Goal: Task Accomplishment & Management: Manage account settings

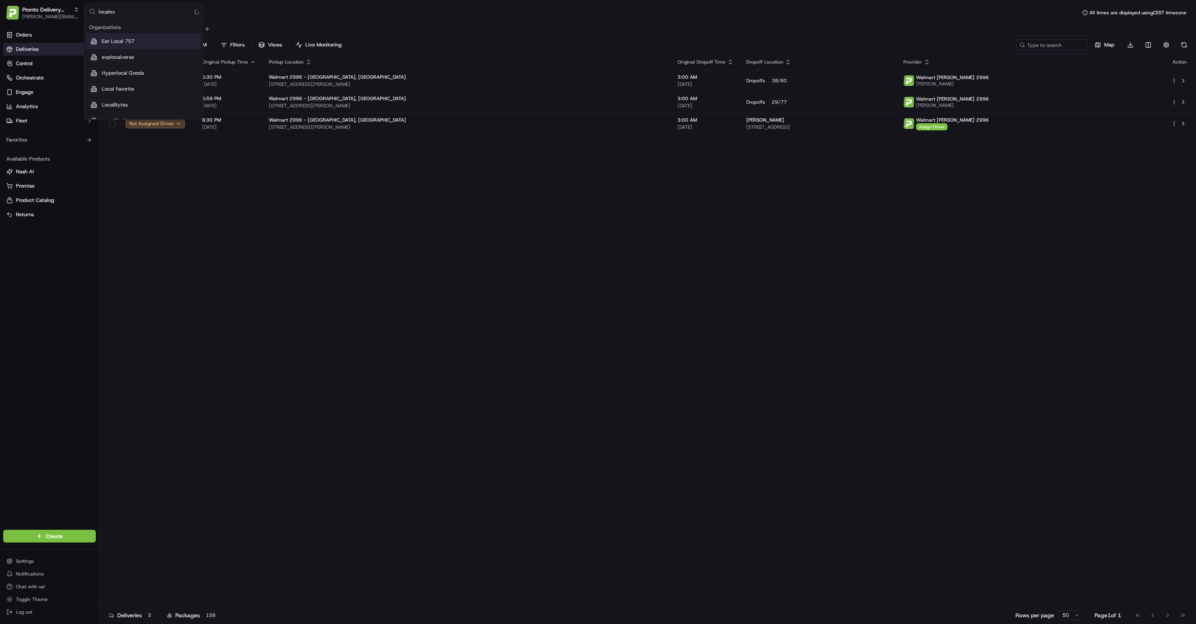
type input "localexp"
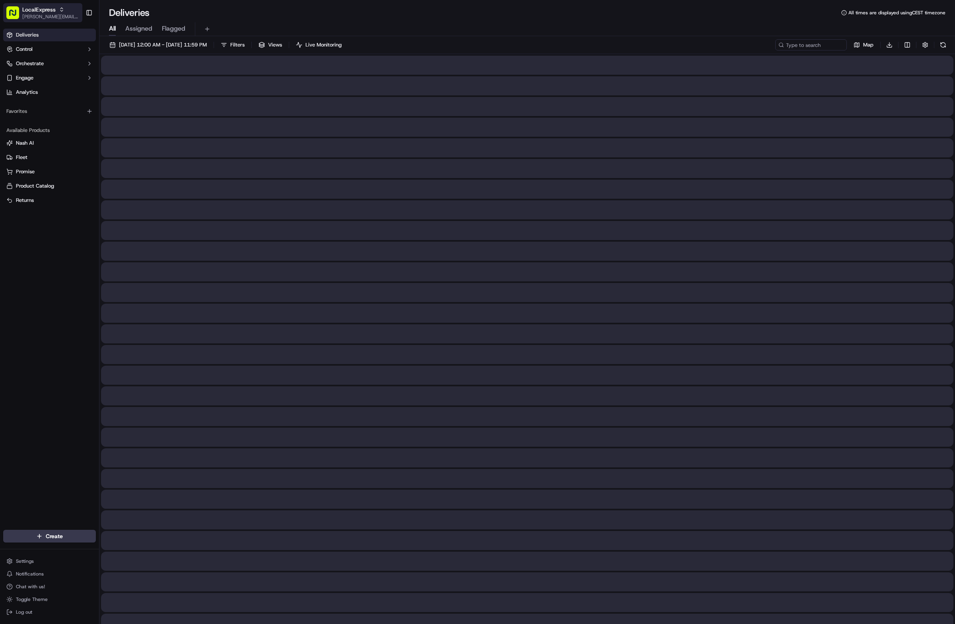
click at [43, 10] on span "LocalExpress" at bounding box center [38, 10] width 33 height 8
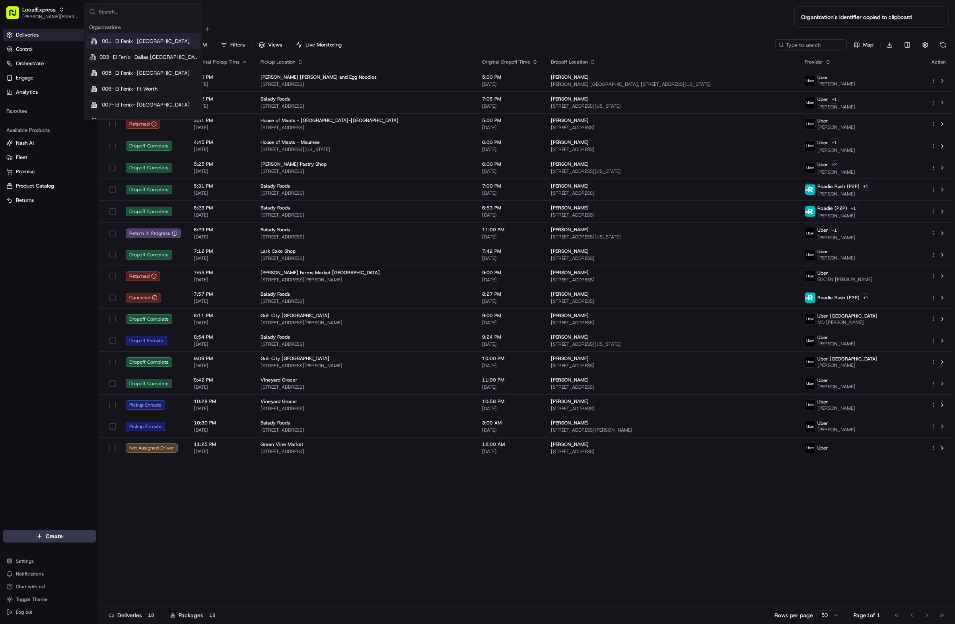
click at [191, 6] on input "text" at bounding box center [148, 12] width 99 height 16
click at [34, 272] on div "Deliveries Control Orchestrate Engage Analytics Favorites Available Products [P…" at bounding box center [49, 274] width 99 height 498
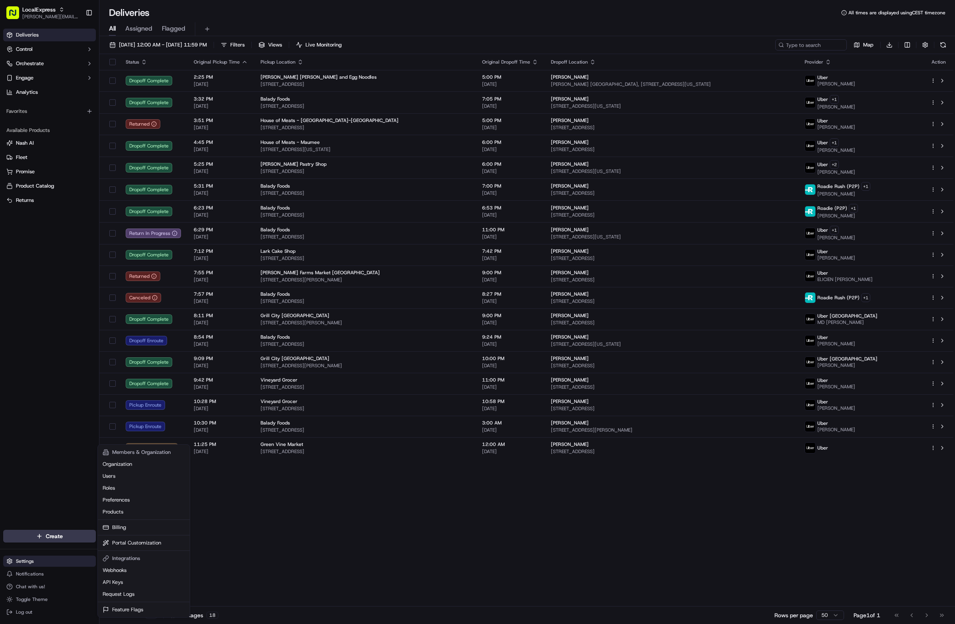
click at [38, 558] on html "LocalExpress [PERSON_NAME][EMAIL_ADDRESS][DOMAIN_NAME] Toggle Sidebar Deliverie…" at bounding box center [477, 312] width 955 height 624
click at [133, 472] on link "Users" at bounding box center [143, 476] width 89 height 12
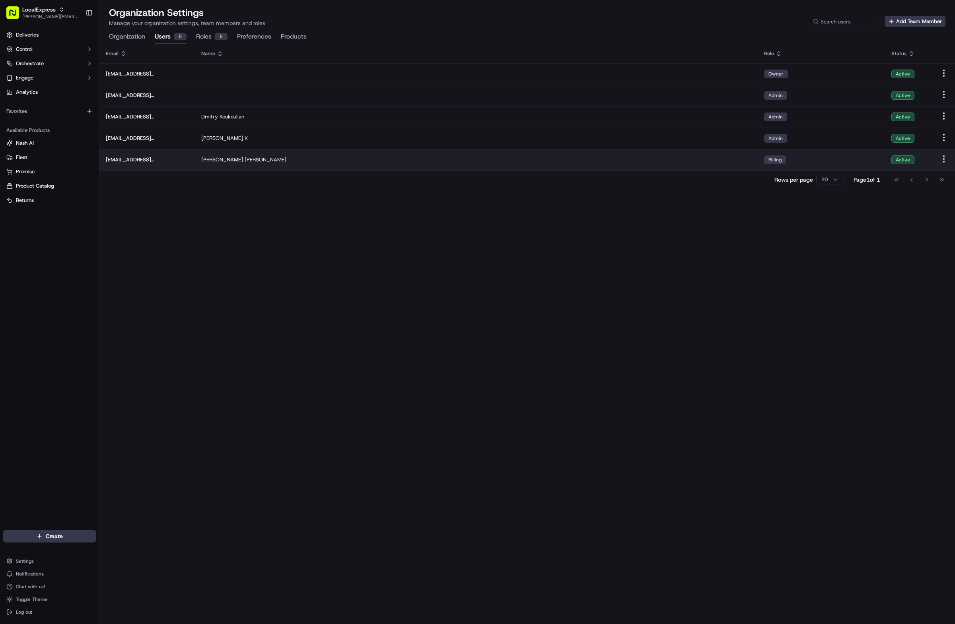
click at [546, 158] on div "[PERSON_NAME]" at bounding box center [476, 159] width 550 height 7
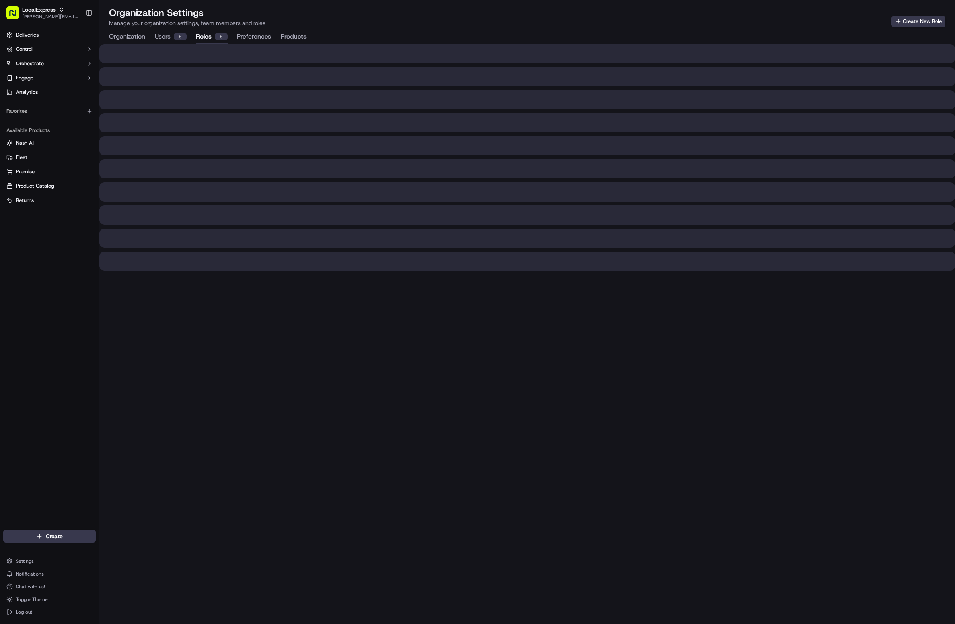
click at [220, 38] on div "5" at bounding box center [221, 36] width 13 height 7
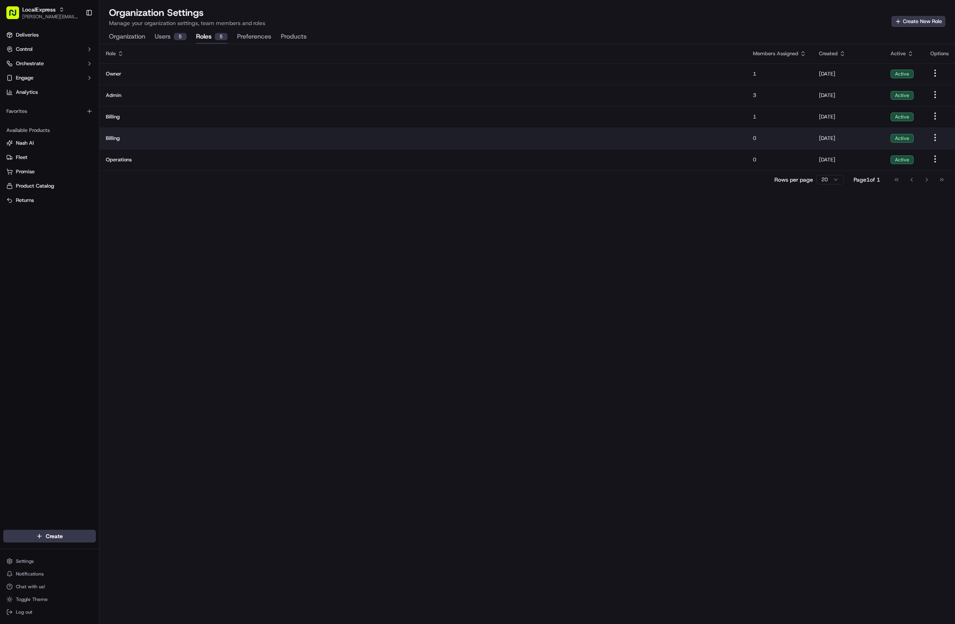
click at [177, 135] on span "Billing" at bounding box center [423, 138] width 634 height 7
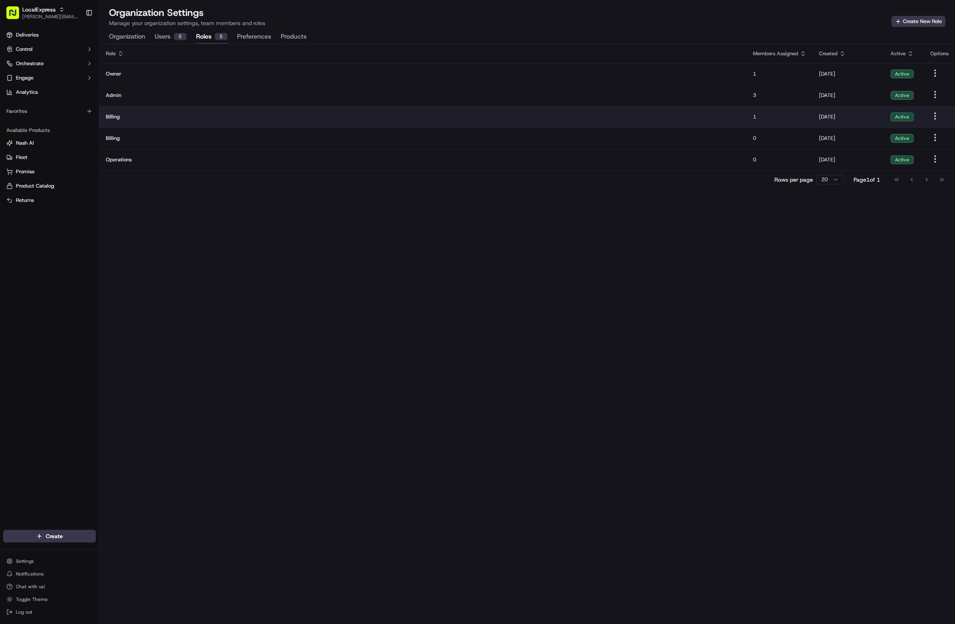
click at [185, 118] on span "Billing" at bounding box center [423, 116] width 634 height 7
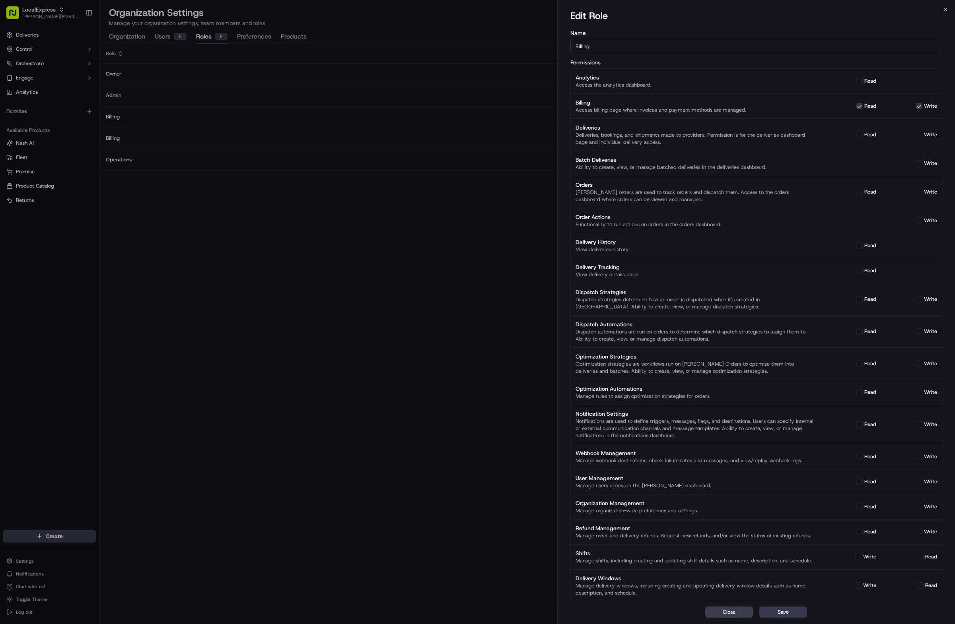
scroll to position [1, 0]
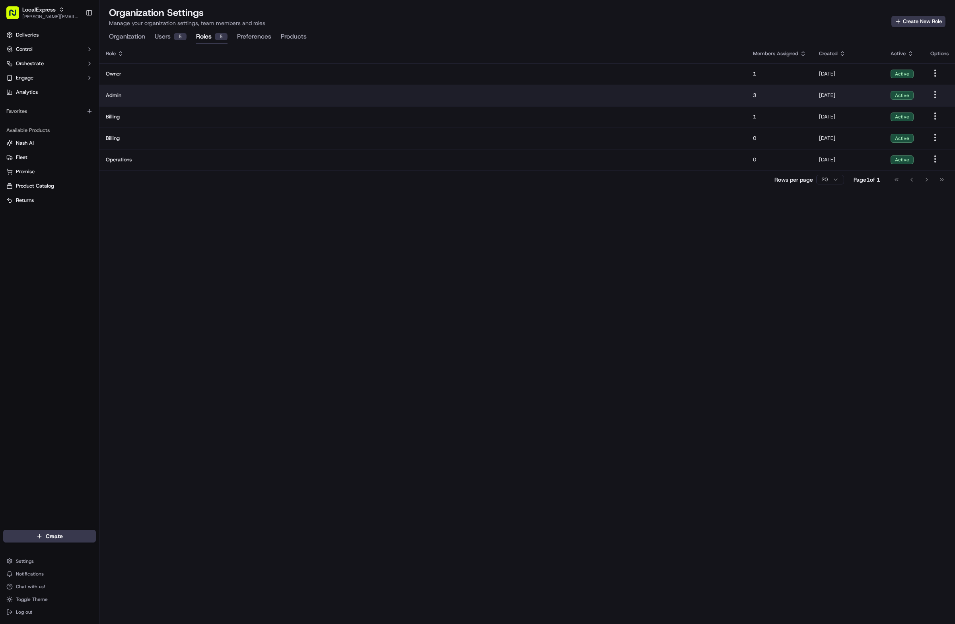
click at [198, 90] on td "Admin" at bounding box center [422, 95] width 647 height 21
click at [232, 85] on td "Admin" at bounding box center [422, 95] width 647 height 21
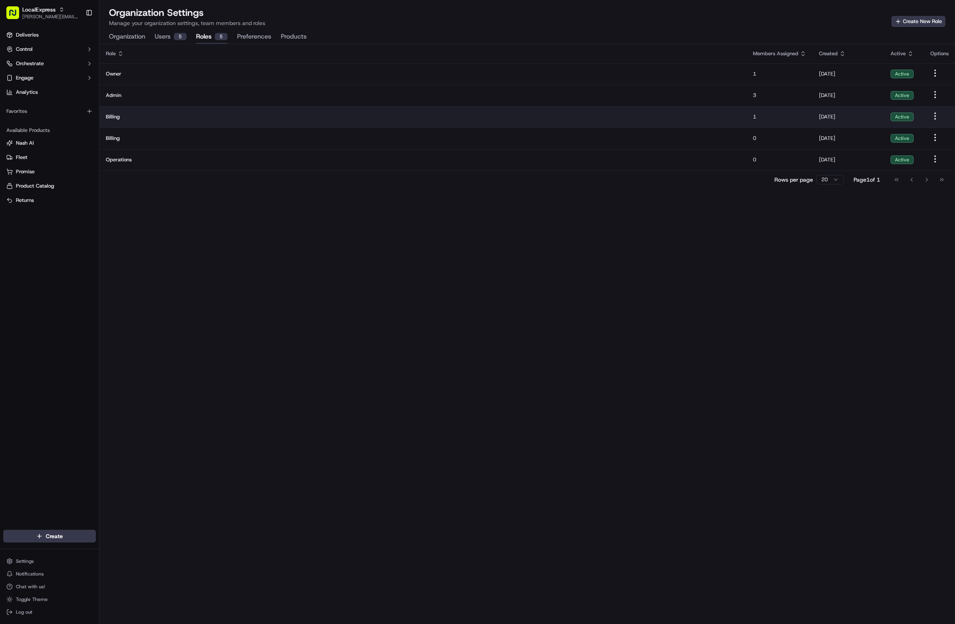
click at [235, 120] on td "Billing" at bounding box center [422, 116] width 647 height 21
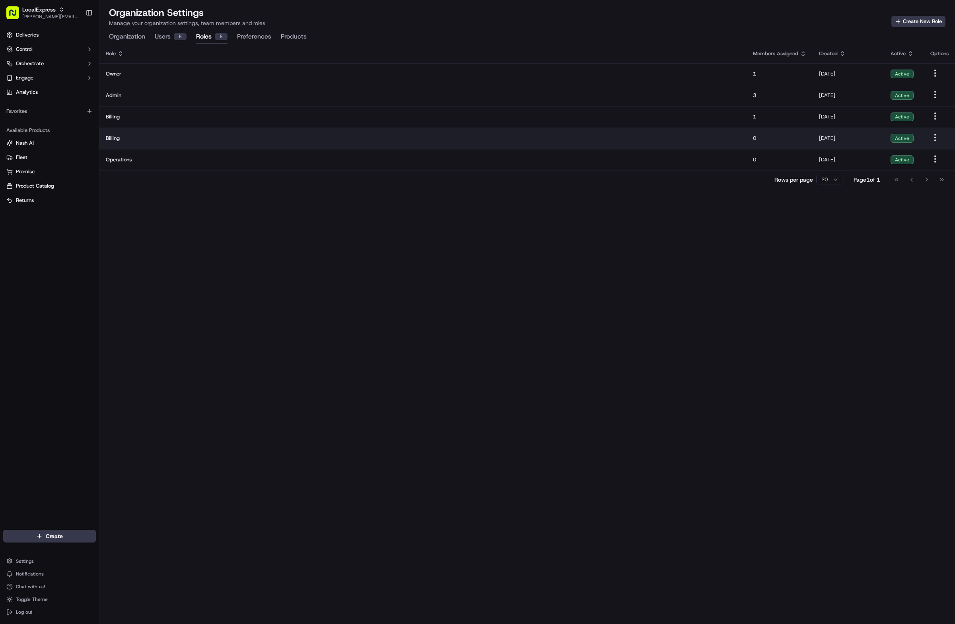
click at [190, 128] on td "Billing" at bounding box center [422, 138] width 647 height 21
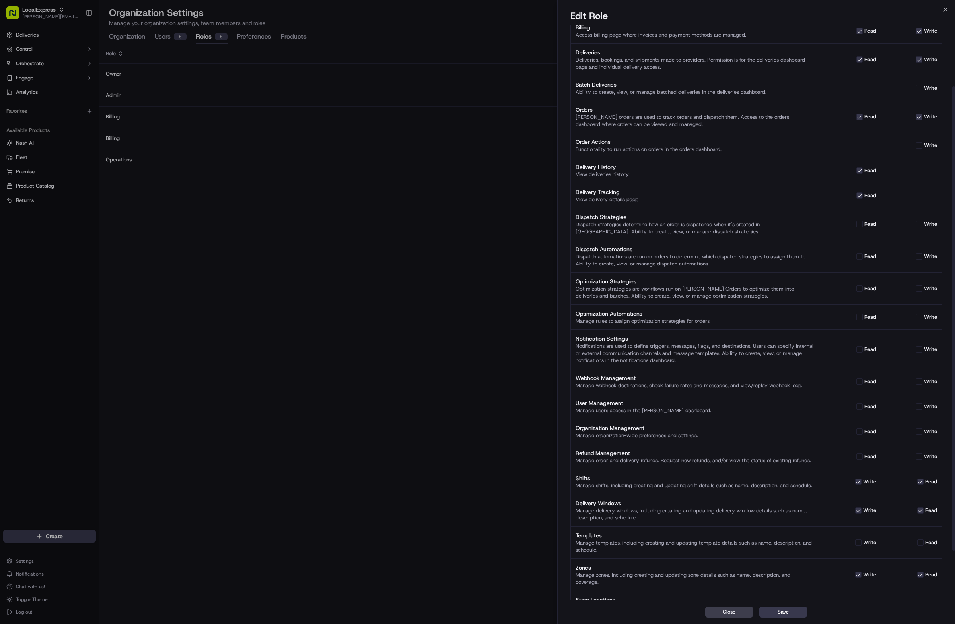
scroll to position [41, 0]
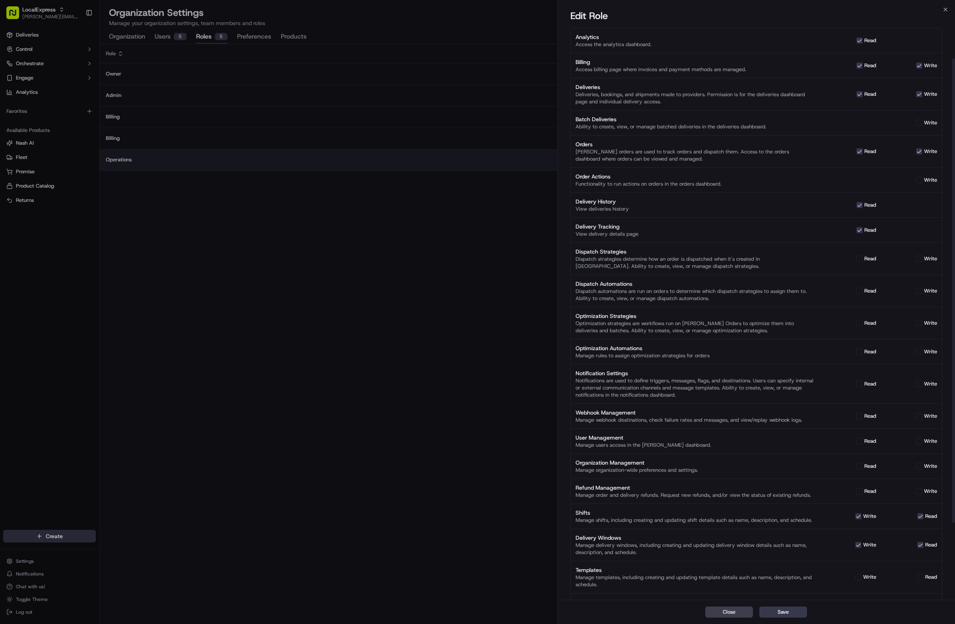
drag, startPoint x: 253, startPoint y: 182, endPoint x: 233, endPoint y: 170, distance: 23.7
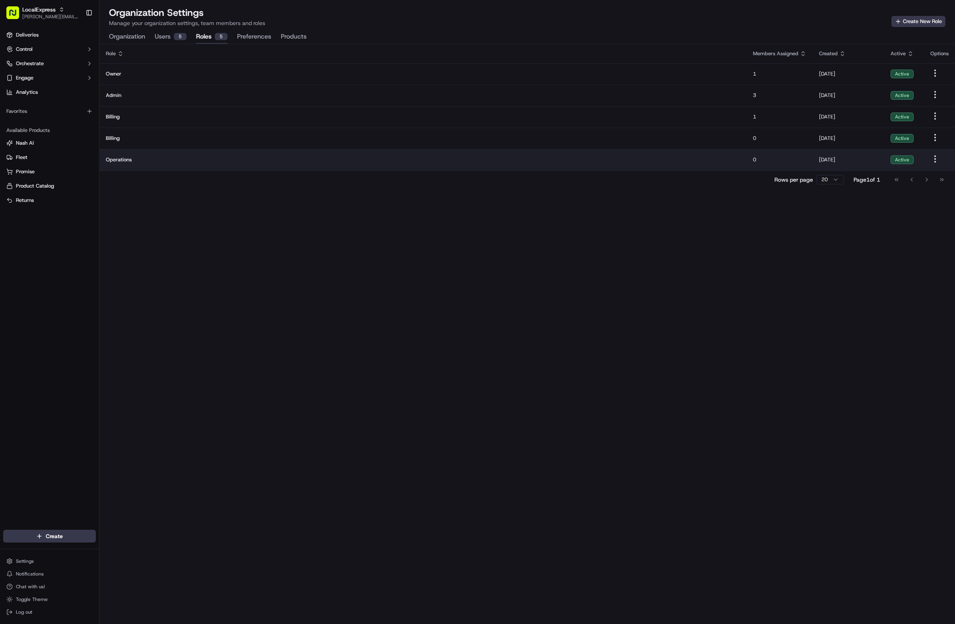
click at [235, 163] on td "Operations" at bounding box center [422, 159] width 647 height 21
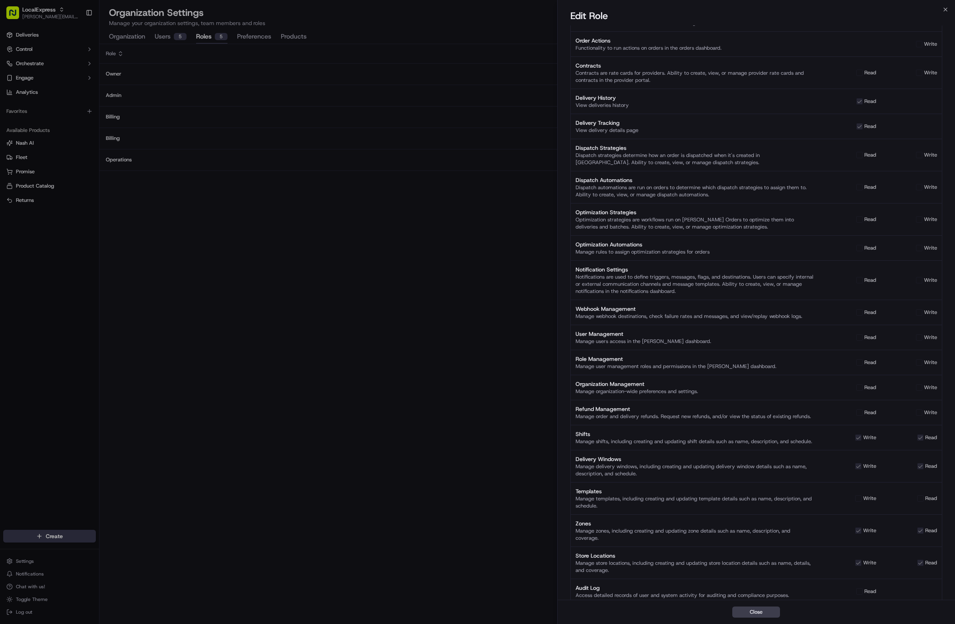
scroll to position [193, 0]
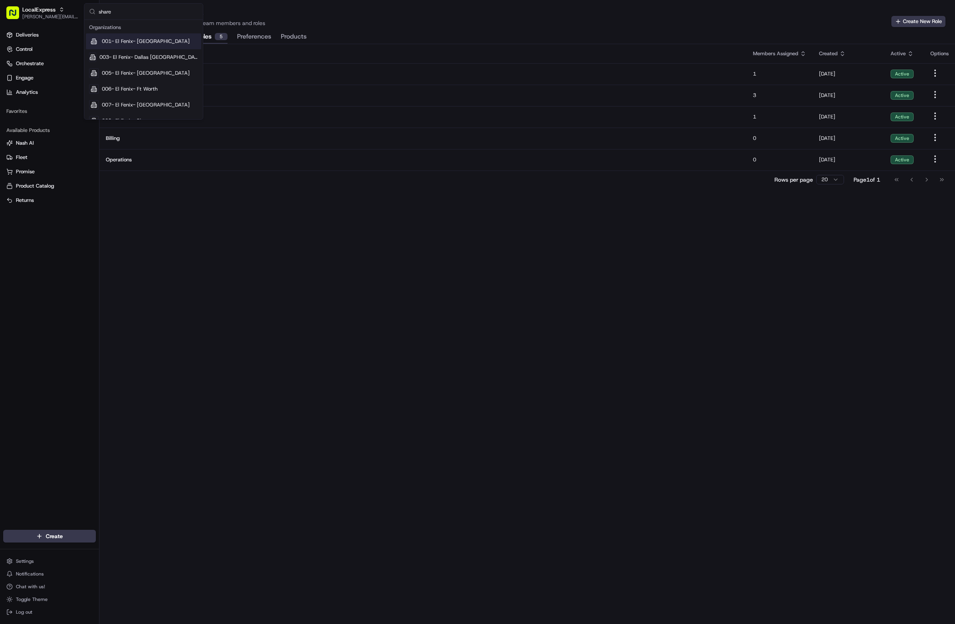
type input "shareb"
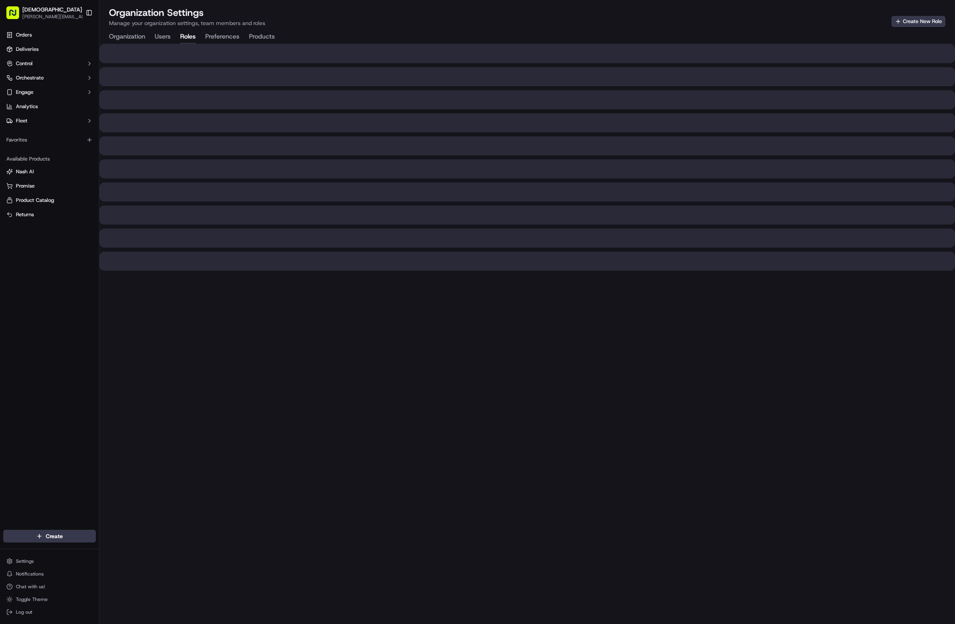
click at [170, 39] on button "Users" at bounding box center [163, 37] width 16 height 14
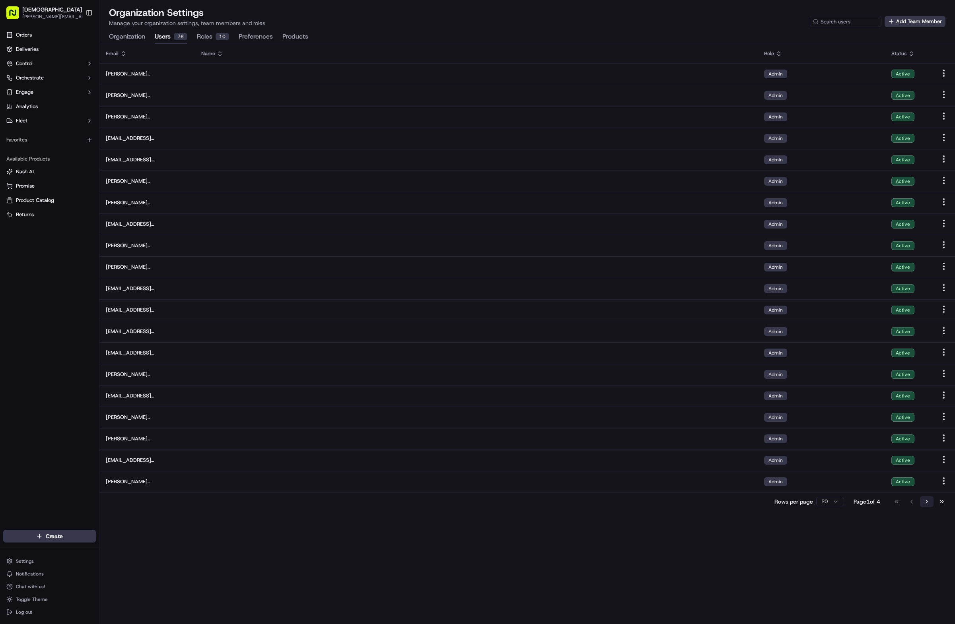
click at [929, 499] on button "Go to next page" at bounding box center [927, 501] width 14 height 11
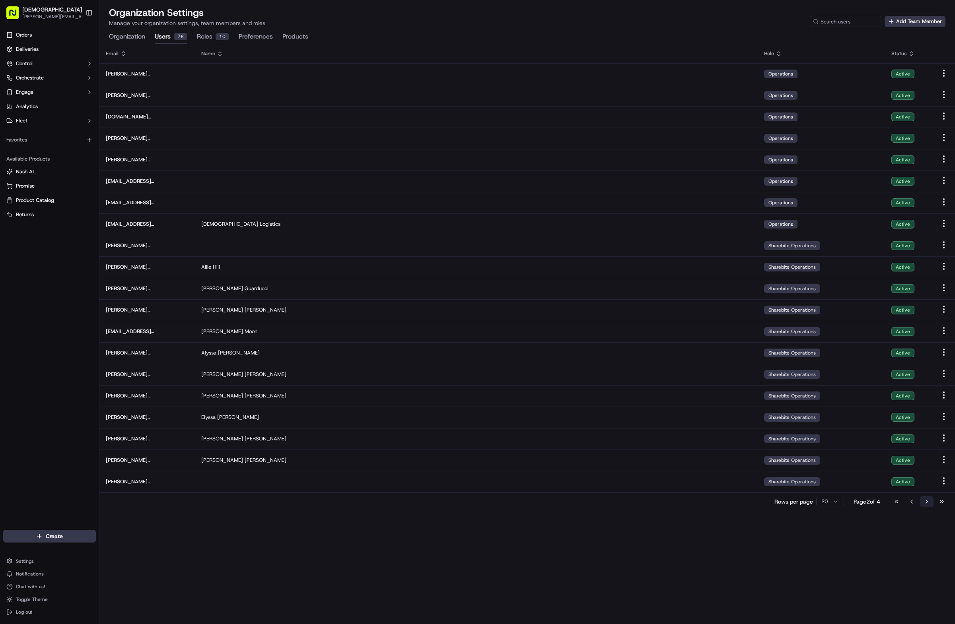
click at [929, 499] on button "Go to next page" at bounding box center [927, 501] width 14 height 11
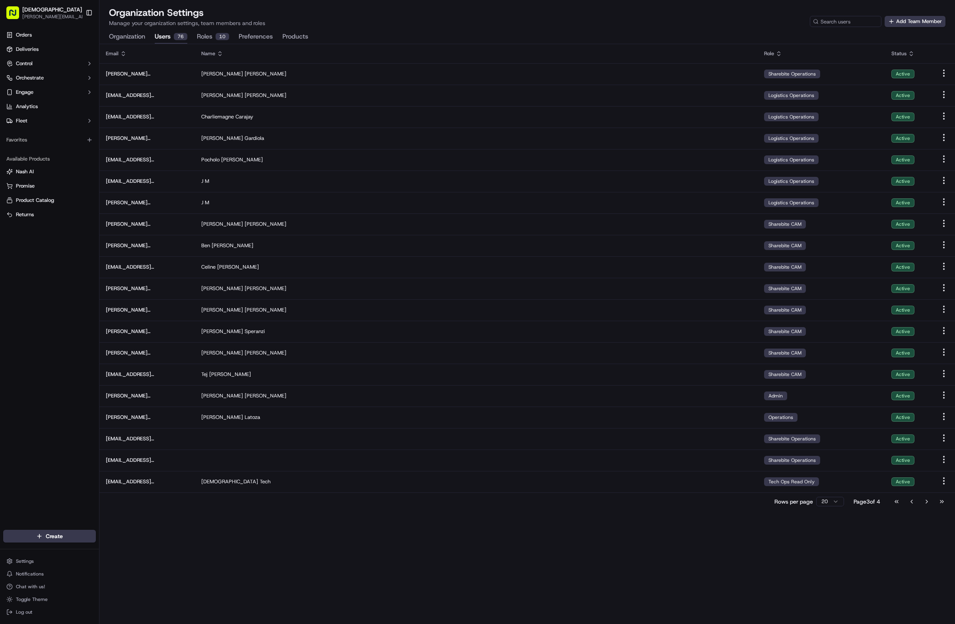
click at [203, 34] on button "Roles 10" at bounding box center [213, 37] width 32 height 14
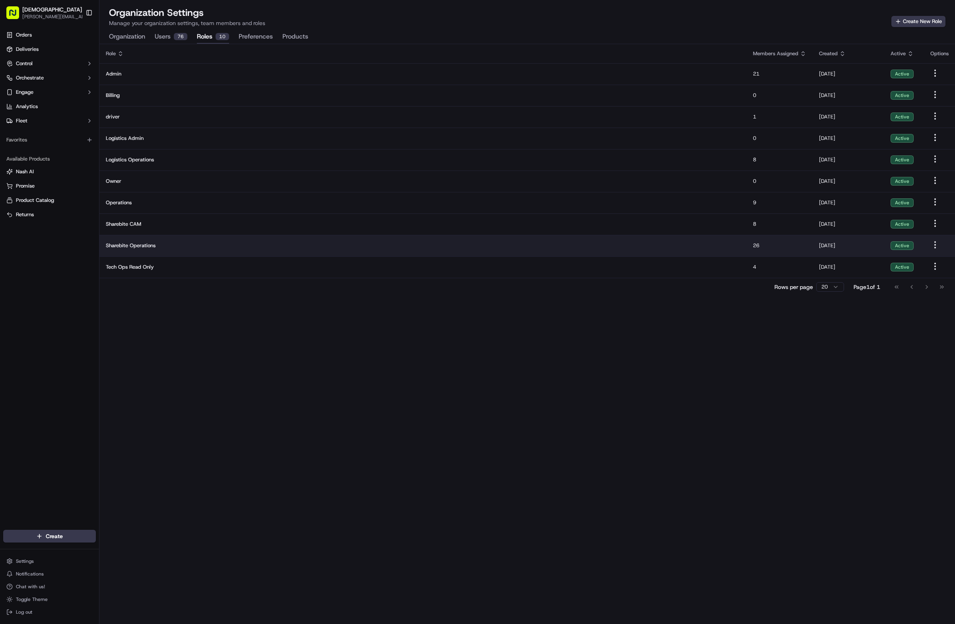
click at [225, 236] on td "Sharebite Operations" at bounding box center [422, 245] width 647 height 21
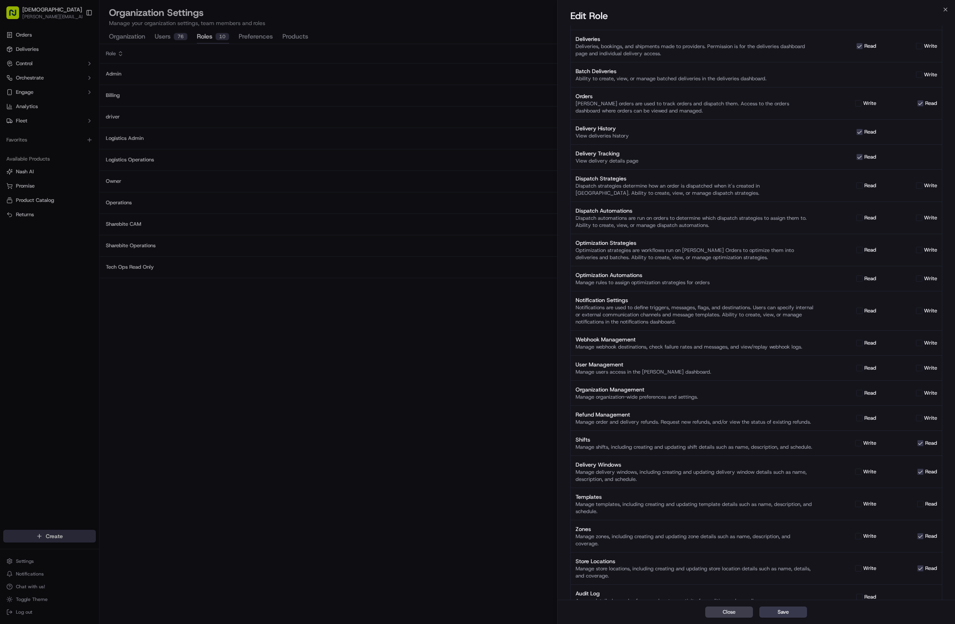
scroll to position [111, 0]
